Goal: Transaction & Acquisition: Purchase product/service

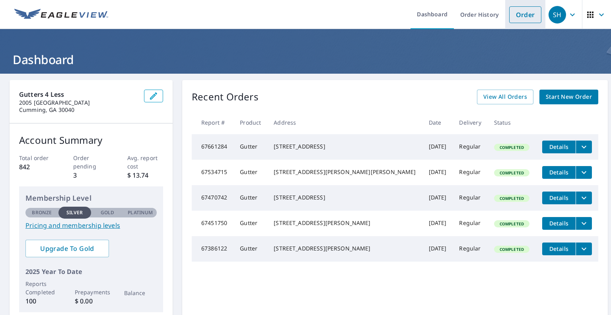
click at [521, 16] on link "Order" at bounding box center [525, 14] width 32 height 17
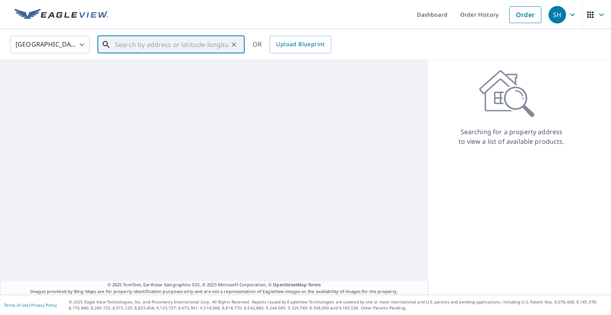
click at [196, 46] on input "text" at bounding box center [171, 44] width 113 height 22
paste input "[STREET_ADDRESS][US_STATE]"
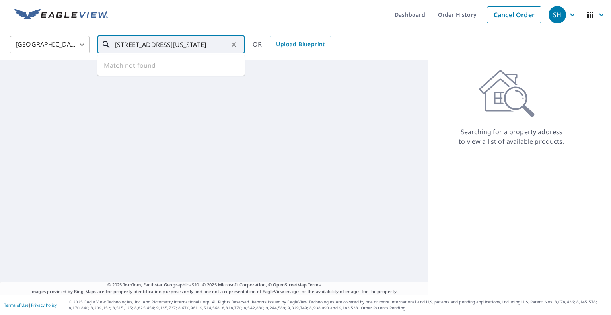
scroll to position [0, 30]
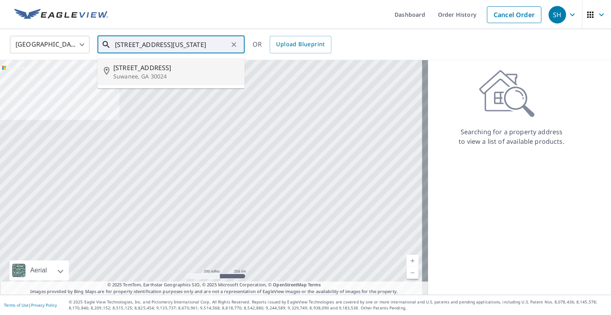
click at [146, 68] on span "[STREET_ADDRESS]" at bounding box center [175, 68] width 125 height 10
type input "[STREET_ADDRESS]"
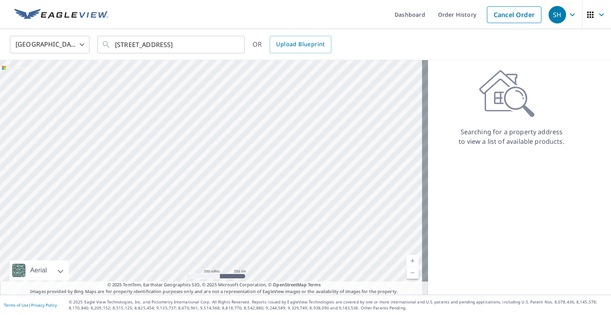
scroll to position [0, 0]
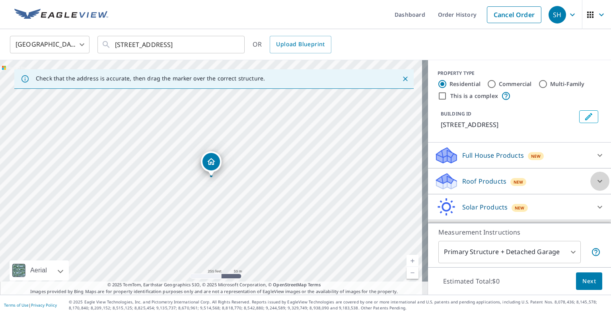
click at [595, 181] on icon at bounding box center [600, 181] width 10 height 10
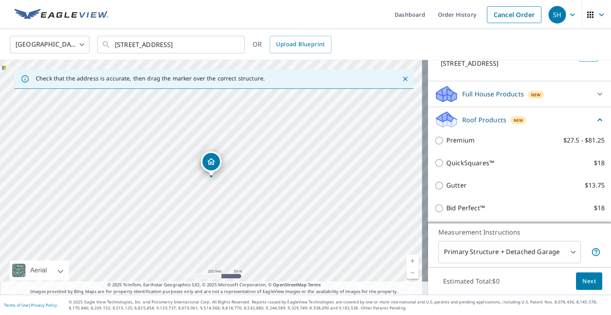
scroll to position [112, 0]
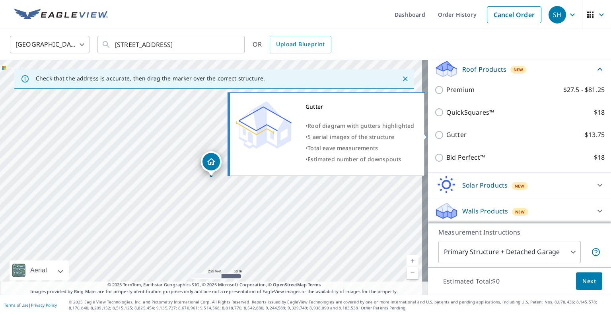
click at [434, 134] on input "Gutter $13.75" at bounding box center [440, 135] width 12 height 10
checkbox input "true"
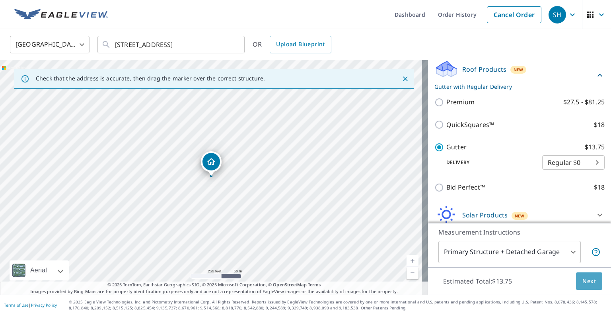
click at [582, 283] on span "Next" at bounding box center [589, 281] width 14 height 10
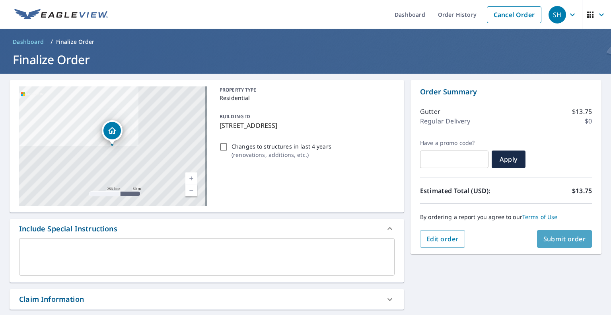
click at [548, 235] on span "Submit order" at bounding box center [564, 238] width 43 height 9
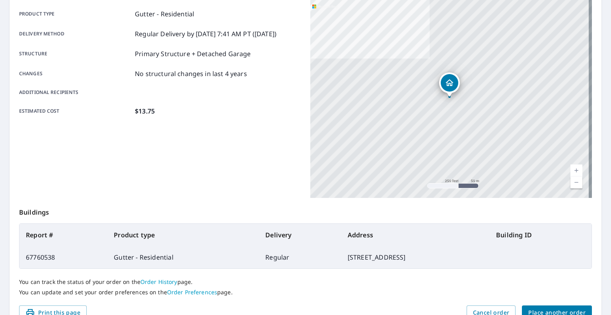
scroll to position [153, 0]
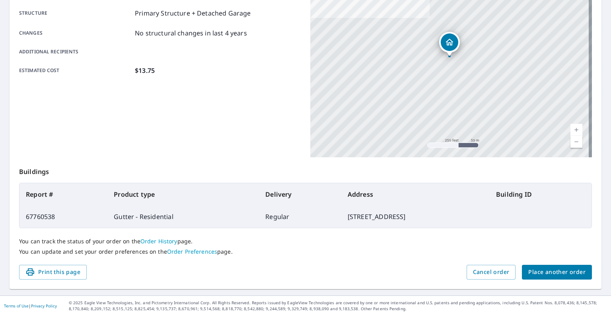
drag, startPoint x: 290, startPoint y: 218, endPoint x: 397, endPoint y: 218, distance: 107.0
click at [397, 218] on td "[STREET_ADDRESS]" at bounding box center [415, 216] width 148 height 22
click at [239, 109] on div "Product type Gutter - Residential Delivery method Regular Delivery by [DATE] 7:…" at bounding box center [160, 57] width 282 height 199
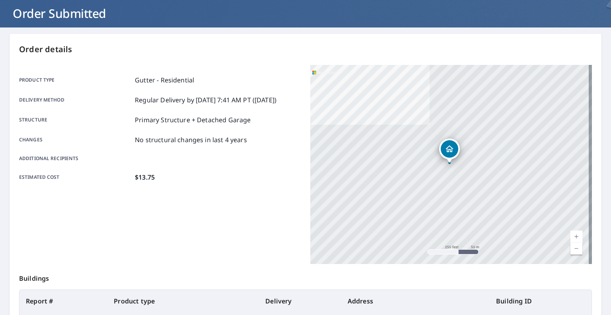
scroll to position [0, 0]
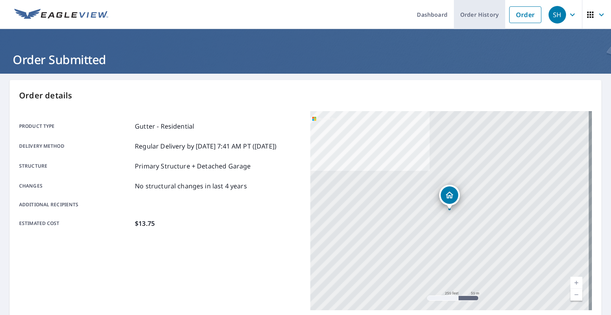
click at [476, 15] on link "Order History" at bounding box center [479, 14] width 51 height 29
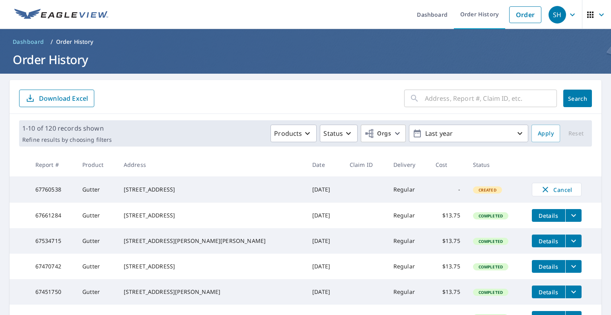
click at [474, 191] on span "Created" at bounding box center [487, 190] width 27 height 6
drag, startPoint x: 241, startPoint y: 189, endPoint x: 139, endPoint y: 189, distance: 102.2
click at [216, 189] on tr "67760538 Gutter [STREET_ADDRESS] [DATE] Regular - Created Cancel" at bounding box center [306, 189] width 592 height 26
click at [54, 189] on td "67760538" at bounding box center [52, 189] width 47 height 26
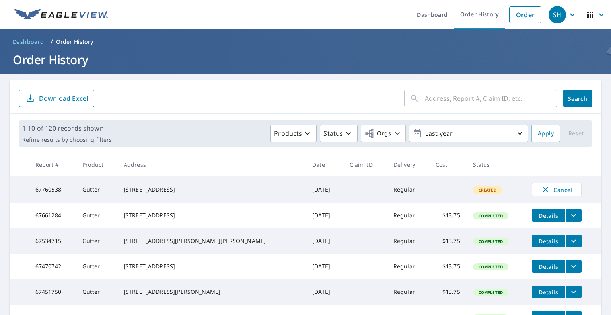
drag, startPoint x: 138, startPoint y: 190, endPoint x: 144, endPoint y: 190, distance: 6.8
click at [141, 190] on div "[STREET_ADDRESS]" at bounding box center [212, 189] width 176 height 8
click at [201, 193] on div "[STREET_ADDRESS]" at bounding box center [212, 189] width 176 height 8
drag, startPoint x: 139, startPoint y: 187, endPoint x: 601, endPoint y: 182, distance: 462.2
click at [142, 187] on div "[STREET_ADDRESS]" at bounding box center [212, 189] width 176 height 8
